Goal: Transaction & Acquisition: Purchase product/service

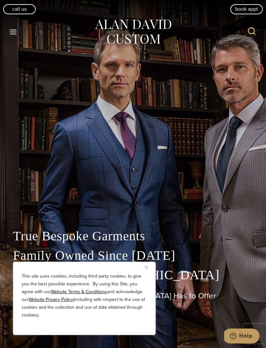
click at [15, 31] on icon "Toggle Menu" at bounding box center [13, 32] width 8 height 8
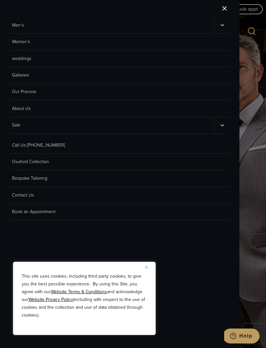
click at [15, 29] on link "Men’s" at bounding box center [112, 25] width 205 height 16
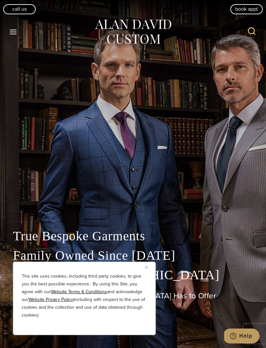
click at [13, 33] on icon "Open menu" at bounding box center [13, 32] width 7 height 5
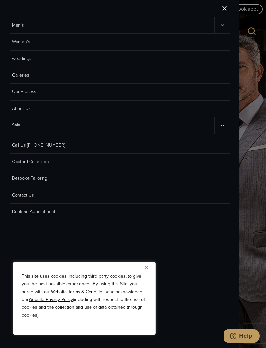
click at [13, 25] on link "Men’s" at bounding box center [112, 25] width 205 height 16
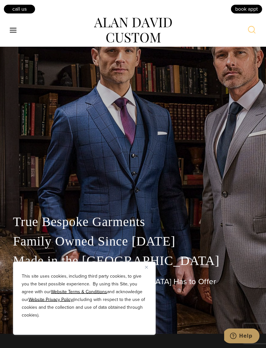
click at [145, 269] on img "Close" at bounding box center [146, 267] width 3 height 3
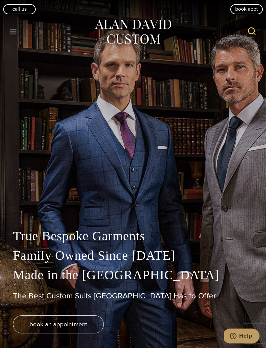
click at [17, 36] on button "Toggle Menu" at bounding box center [13, 32] width 14 height 12
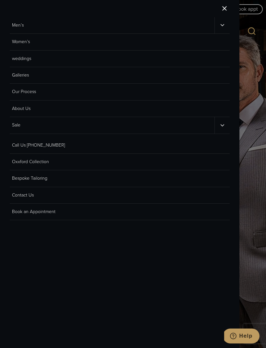
click at [15, 29] on link "Men’s" at bounding box center [112, 25] width 205 height 16
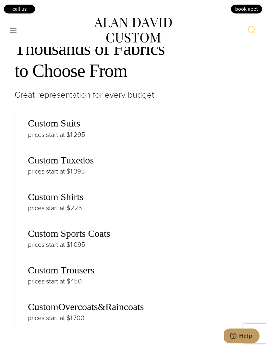
scroll to position [1412, 0]
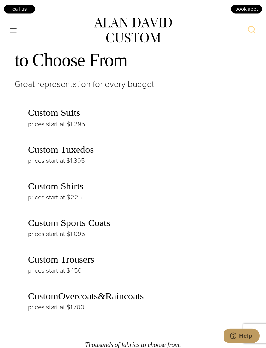
click at [55, 225] on link "Custom Sports Coats" at bounding box center [69, 223] width 82 height 11
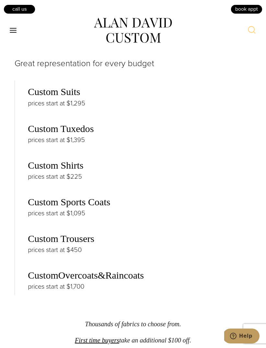
click at [37, 92] on link "Custom Suits" at bounding box center [54, 91] width 52 height 11
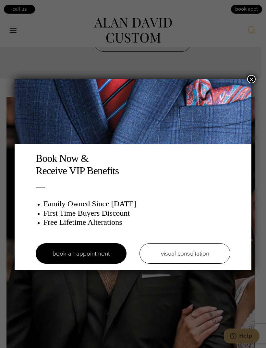
scroll to position [3141, 0]
